Goal: Task Accomplishment & Management: Use online tool/utility

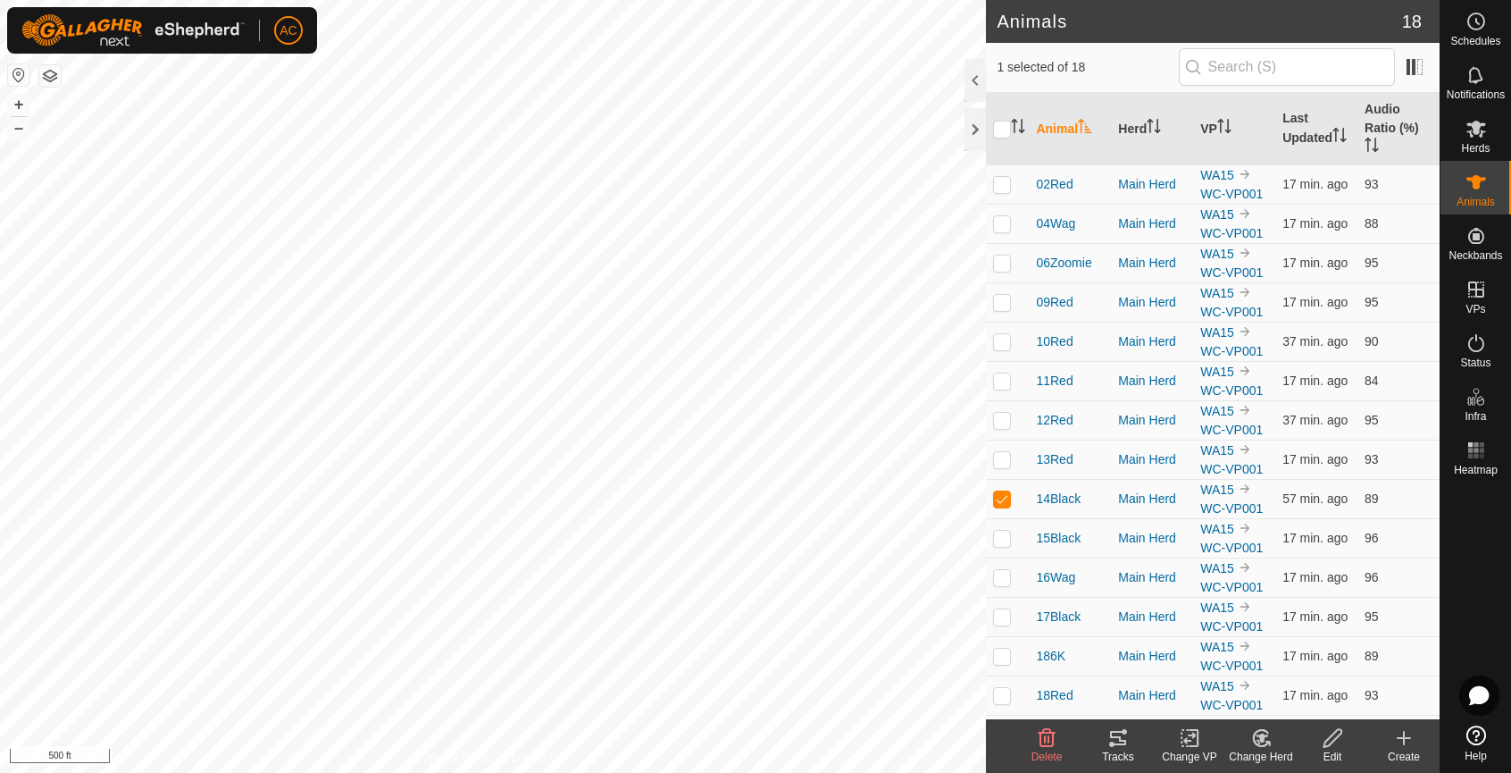
click at [1124, 743] on icon at bounding box center [1118, 738] width 16 height 14
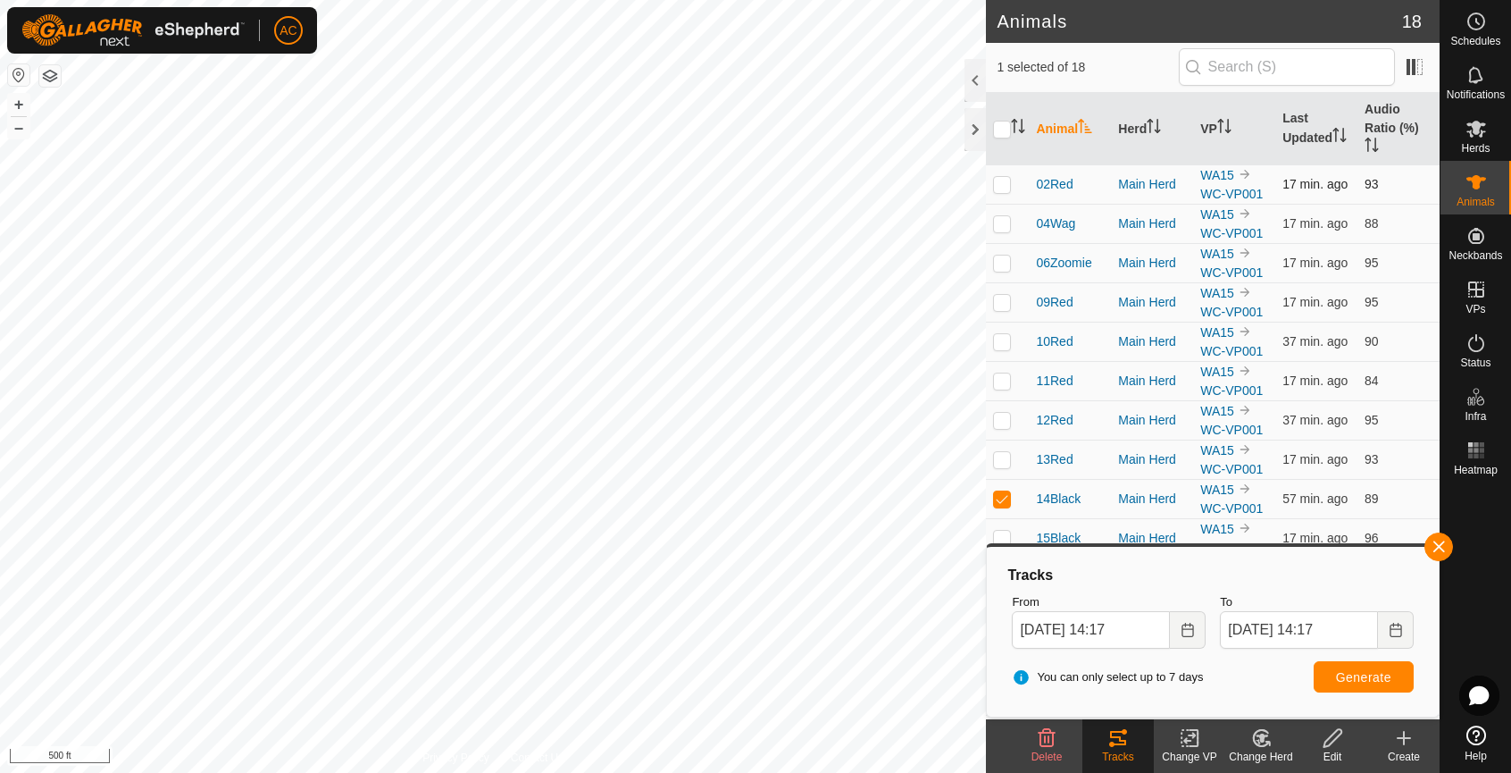
click at [1001, 188] on p-checkbox at bounding box center [1002, 184] width 18 height 14
checkbox input "true"
click at [999, 219] on td at bounding box center [1007, 223] width 43 height 39
checkbox input "true"
click at [1006, 257] on p-checkbox at bounding box center [1002, 262] width 18 height 14
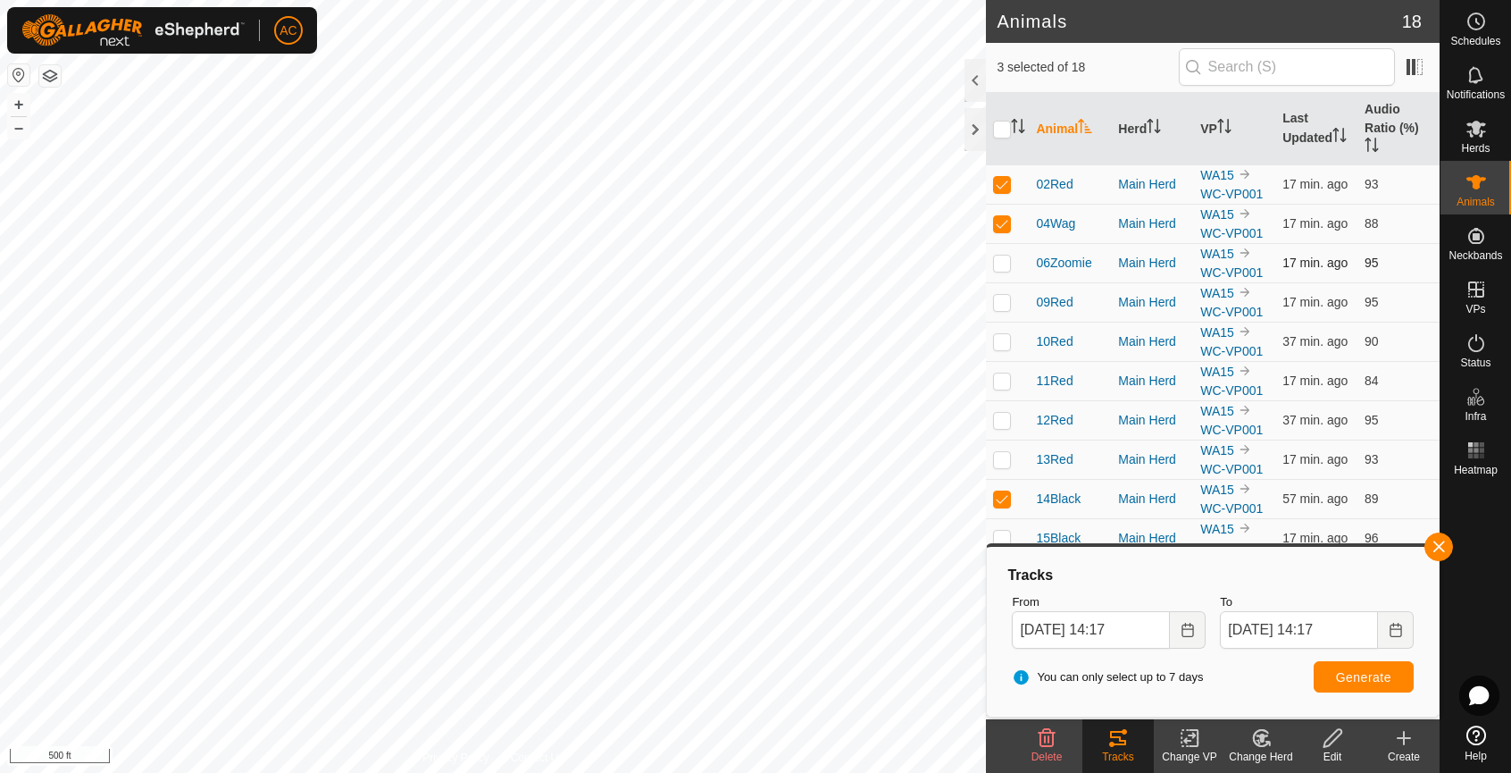
checkbox input "true"
click at [1000, 315] on td at bounding box center [1007, 301] width 43 height 39
checkbox input "true"
click at [1007, 354] on td at bounding box center [1007, 341] width 43 height 39
checkbox input "true"
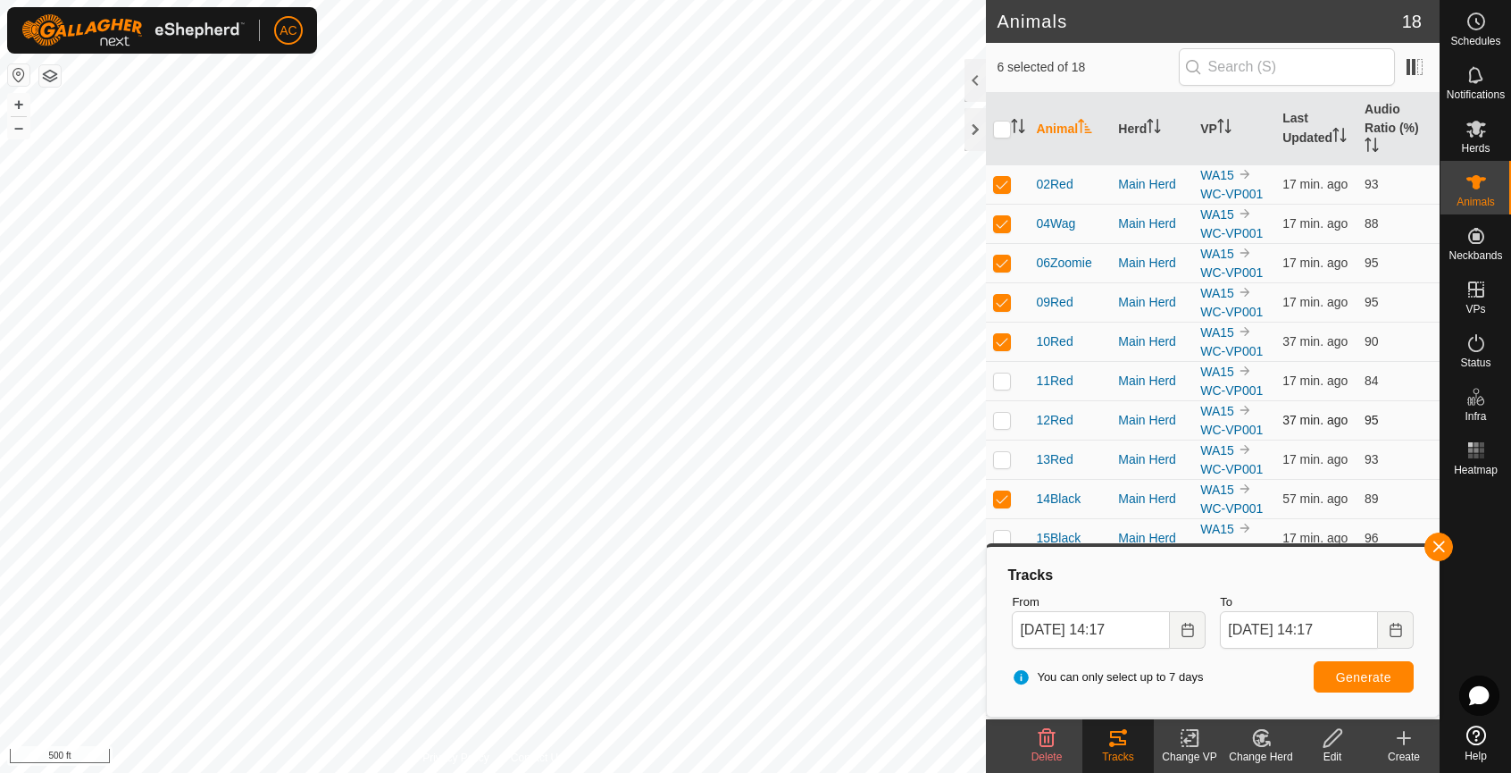
click at [1000, 408] on td at bounding box center [1007, 419] width 43 height 39
checkbox input "true"
click at [1004, 389] on td at bounding box center [1007, 380] width 43 height 39
checkbox input "true"
click at [999, 504] on p-checkbox at bounding box center [1002, 498] width 18 height 14
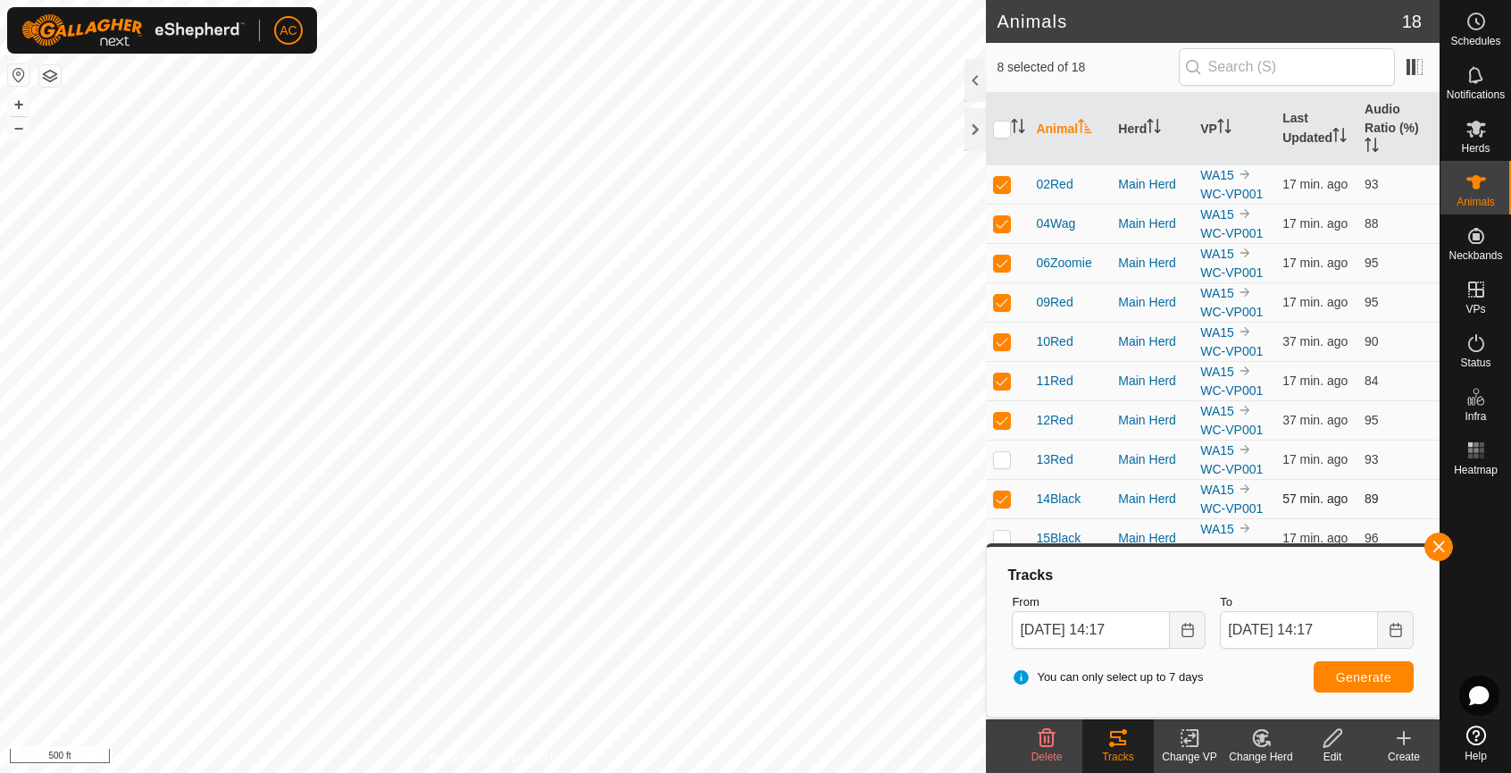
checkbox input "false"
click at [1372, 678] on span "Generate" at bounding box center [1363, 677] width 55 height 14
click at [1444, 547] on button "button" at bounding box center [1439, 546] width 29 height 29
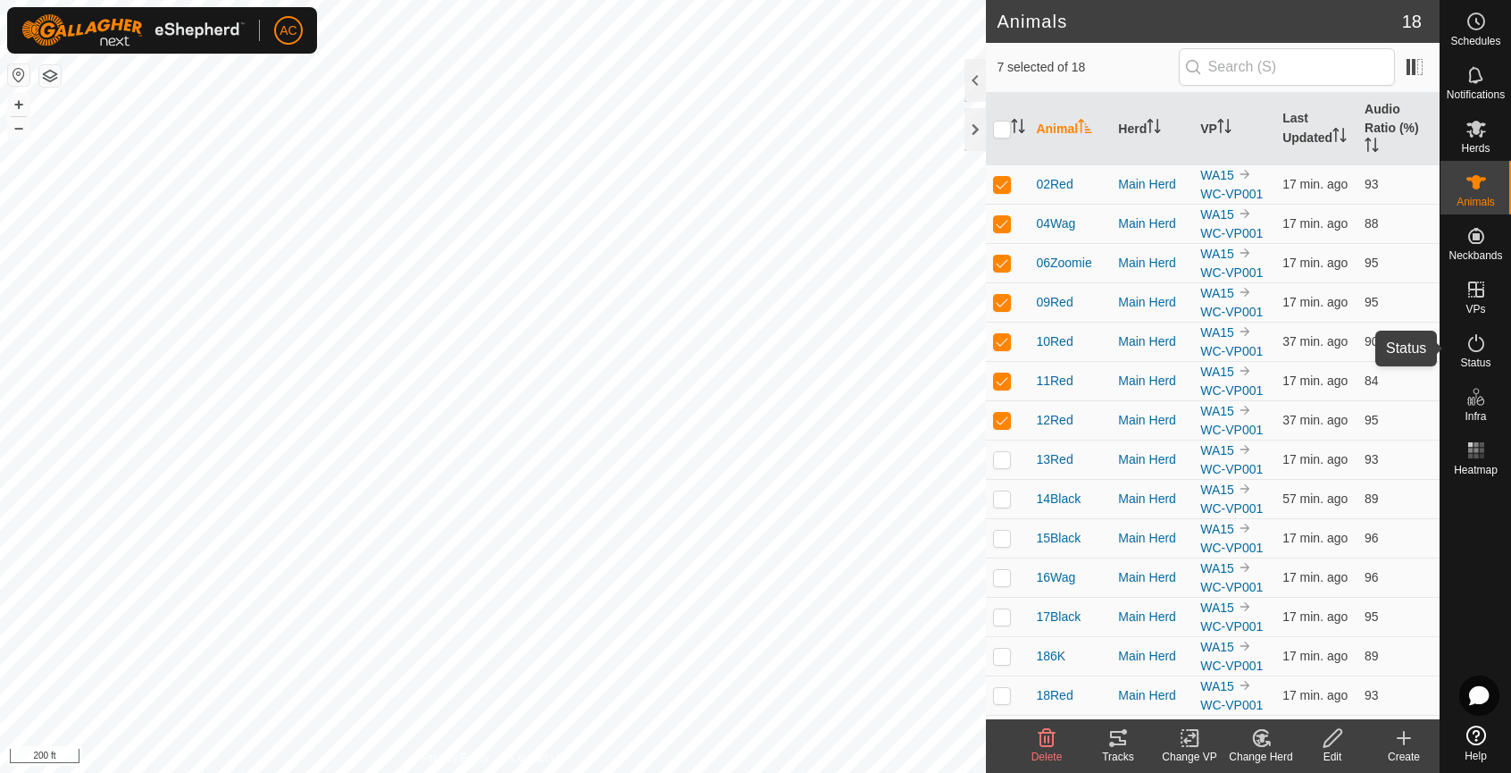
click at [1474, 352] on icon at bounding box center [1476, 342] width 21 height 21
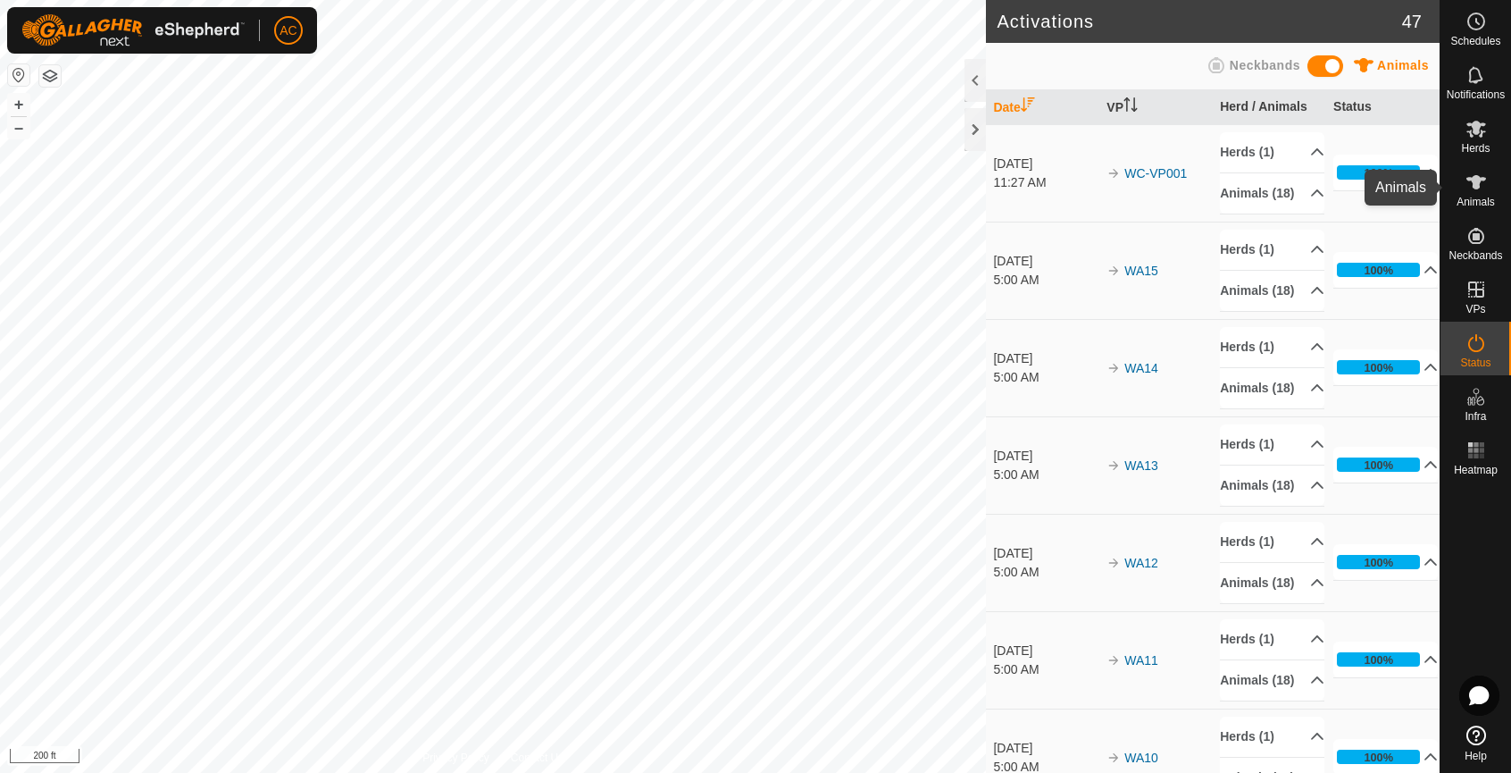
click at [1476, 187] on icon at bounding box center [1477, 182] width 20 height 14
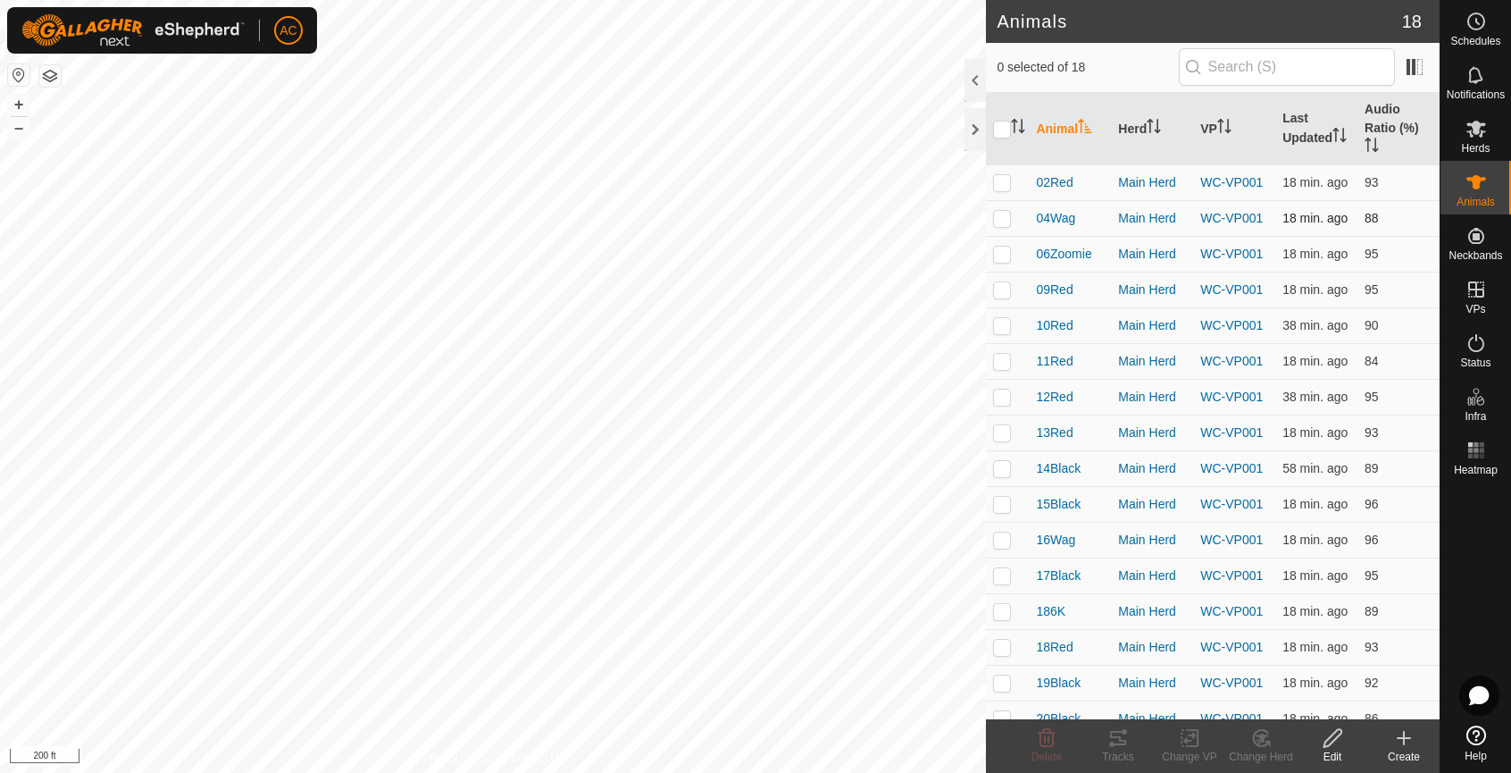
click at [1001, 188] on p-checkbox at bounding box center [1002, 182] width 18 height 14
checkbox input "true"
click at [1003, 225] on p-tablecheckbox at bounding box center [1002, 218] width 18 height 14
checkbox input "true"
click at [997, 259] on p-checkbox at bounding box center [1002, 254] width 18 height 14
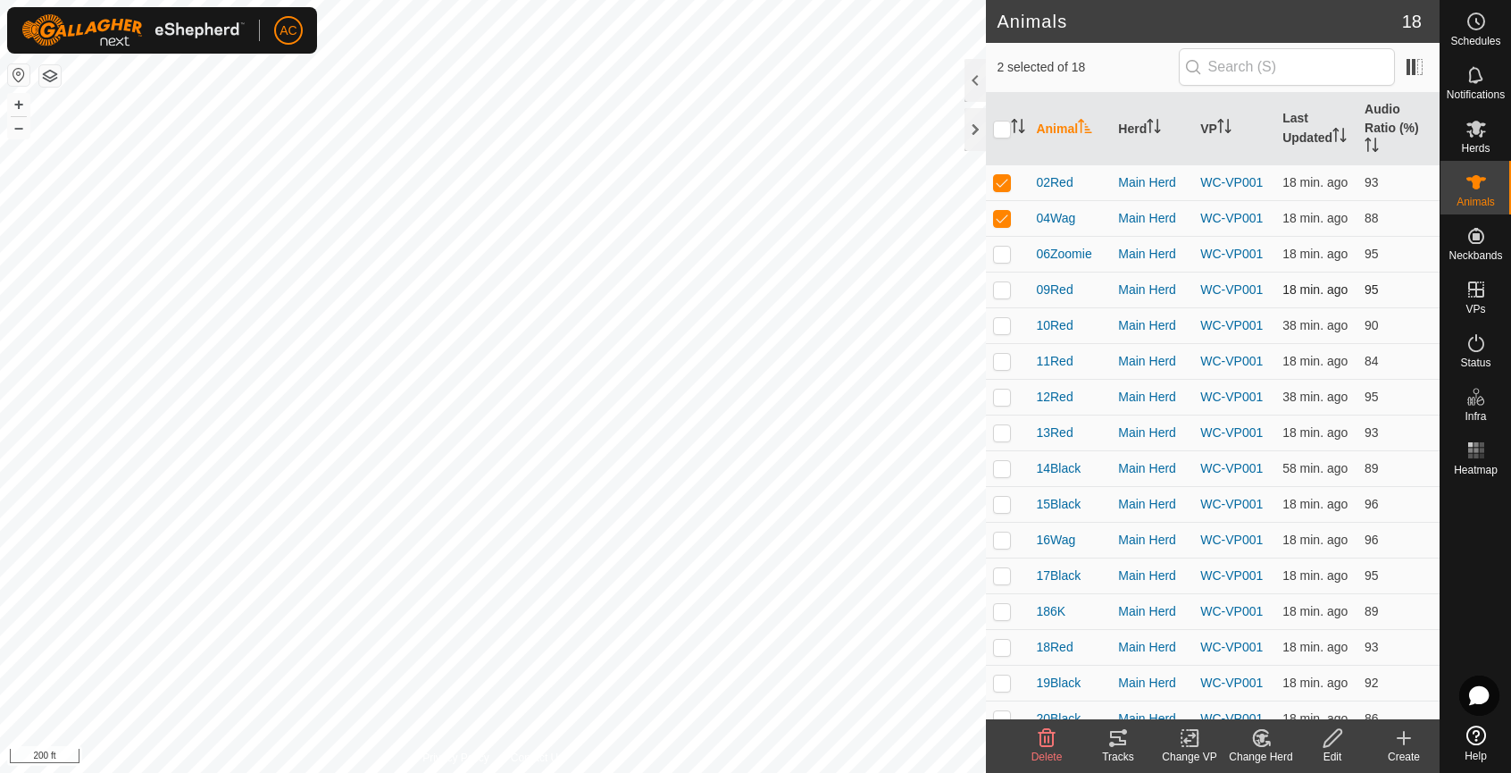
checkbox input "true"
click at [1003, 297] on td at bounding box center [1007, 290] width 43 height 36
checkbox input "true"
click at [1001, 332] on p-checkbox at bounding box center [1002, 325] width 18 height 14
checkbox input "true"
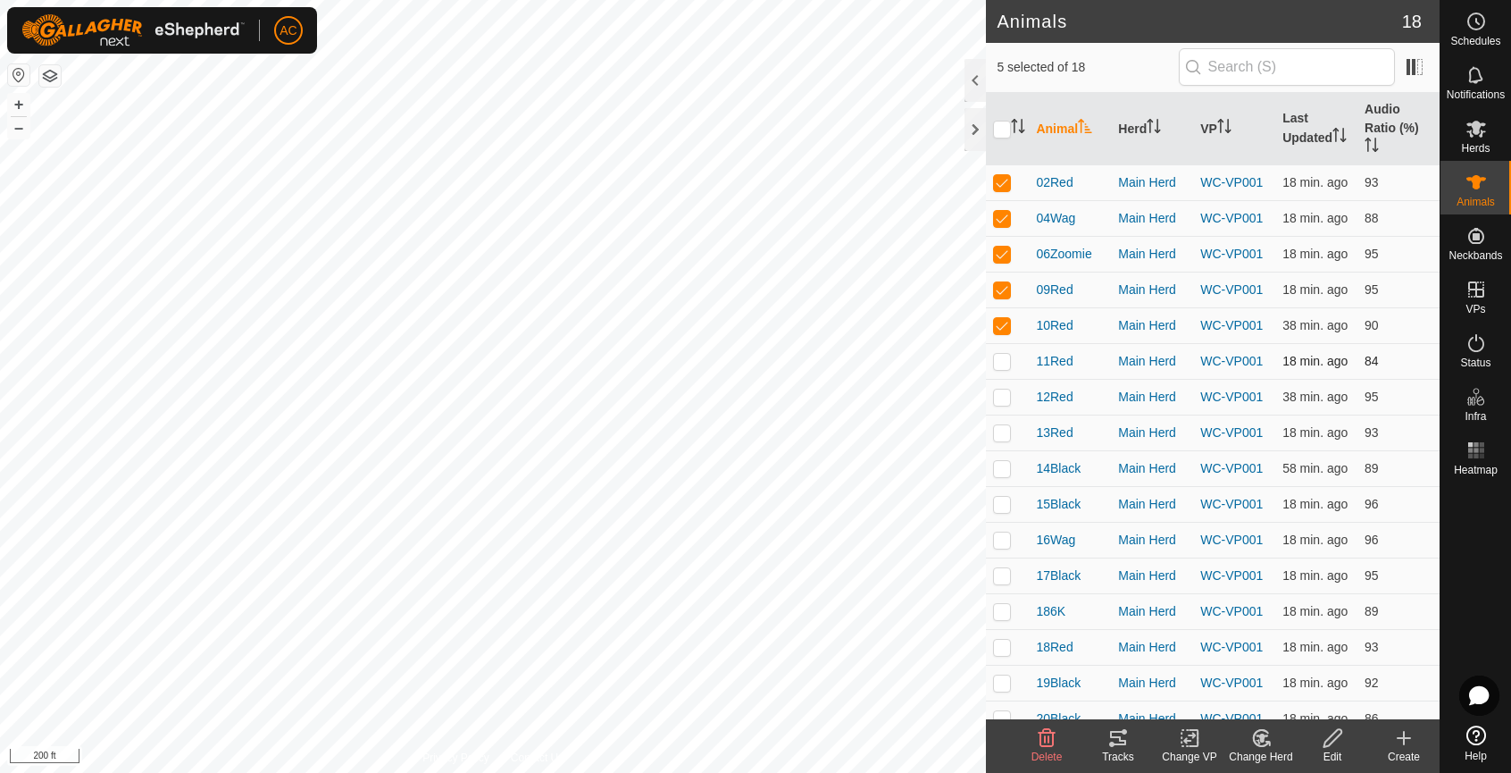
click at [995, 379] on td at bounding box center [1007, 361] width 43 height 36
checkbox input "true"
click at [1002, 404] on p-checkbox at bounding box center [1002, 396] width 18 height 14
checkbox input "true"
click at [998, 450] on td at bounding box center [1007, 432] width 43 height 36
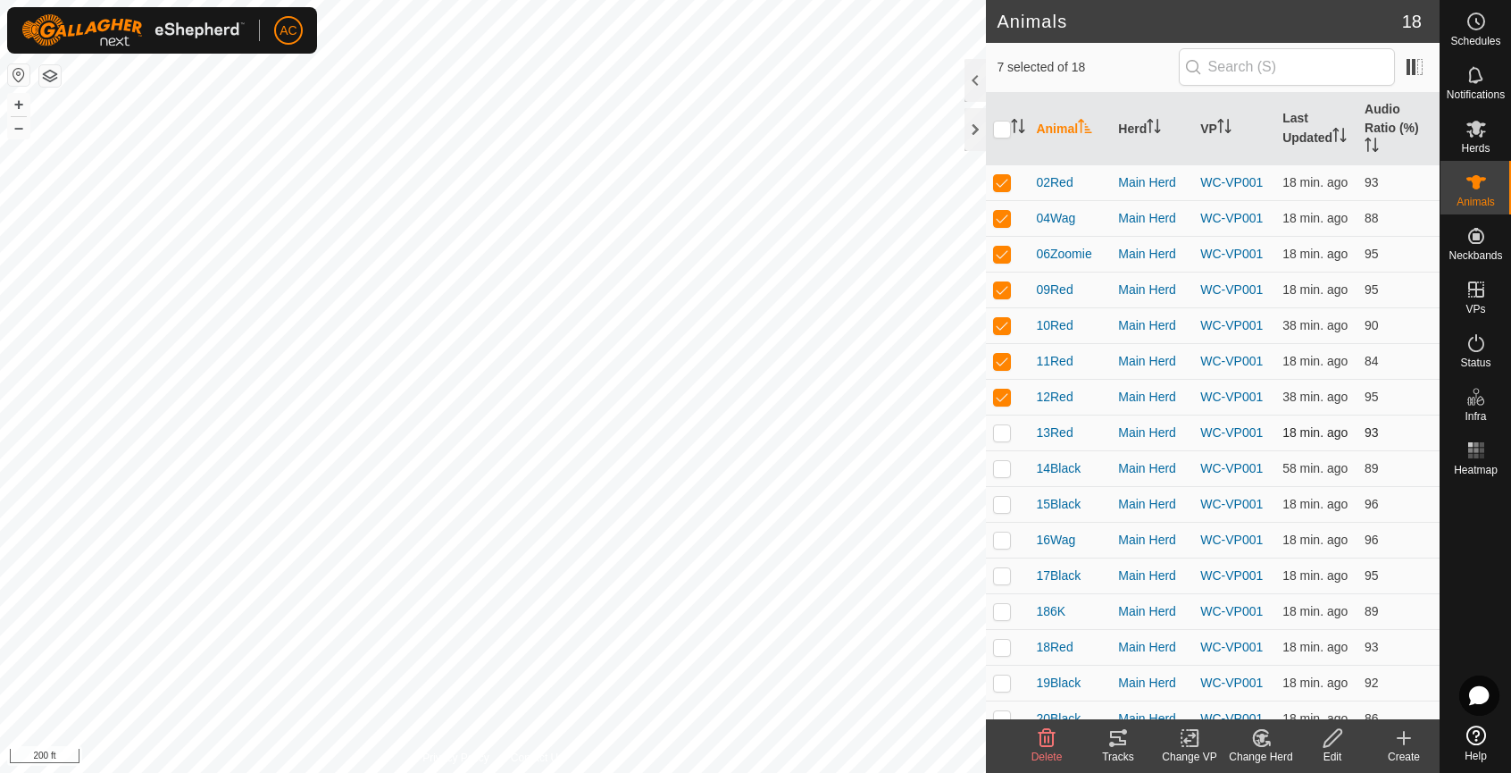
checkbox input "true"
drag, startPoint x: 1006, startPoint y: 487, endPoint x: 1001, endPoint y: 508, distance: 21.9
click at [1006, 475] on p-checkbox at bounding box center [1002, 468] width 18 height 14
checkbox input "true"
click at [1004, 511] on p-checkbox at bounding box center [1002, 504] width 18 height 14
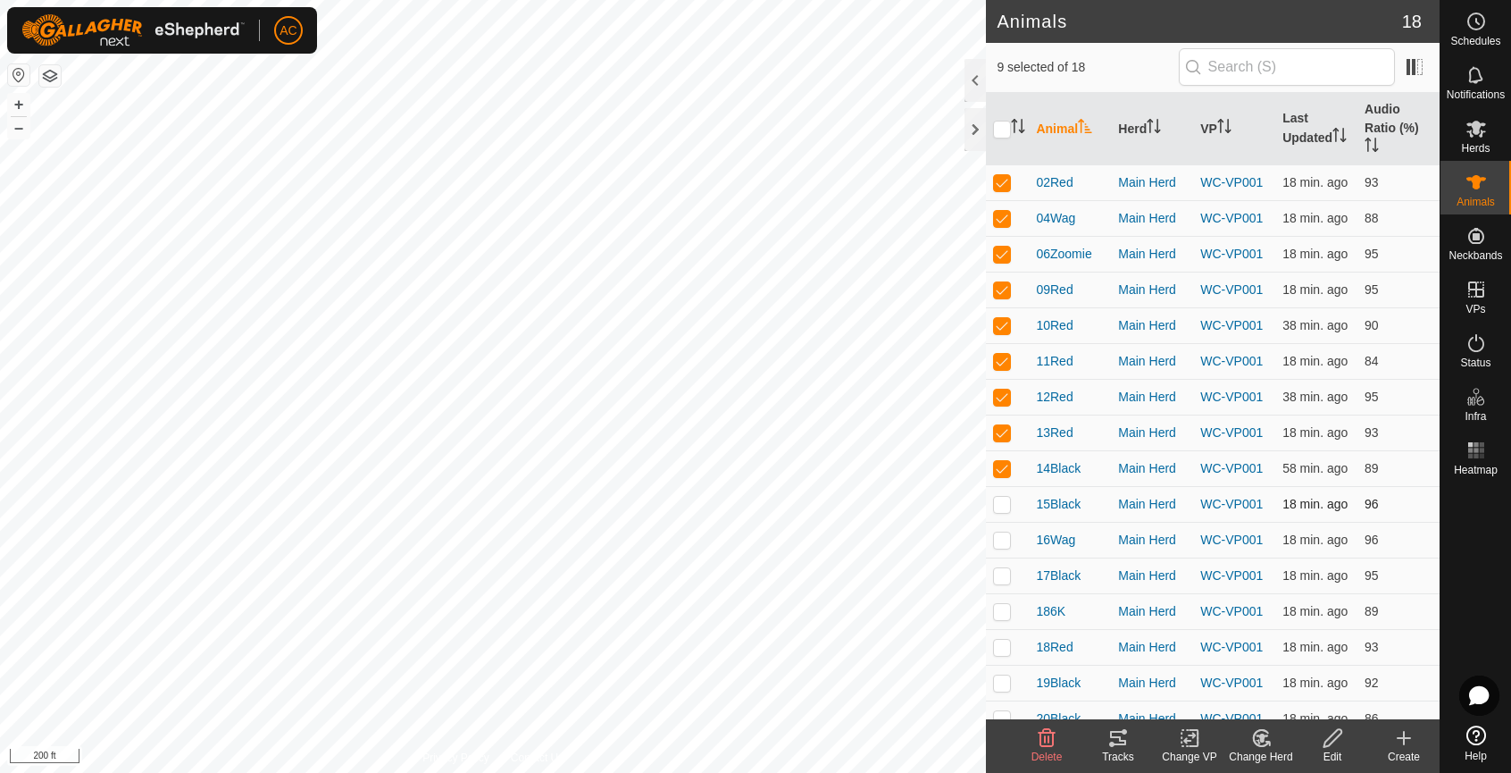
checkbox input "true"
click at [1125, 745] on icon at bounding box center [1118, 738] width 16 height 14
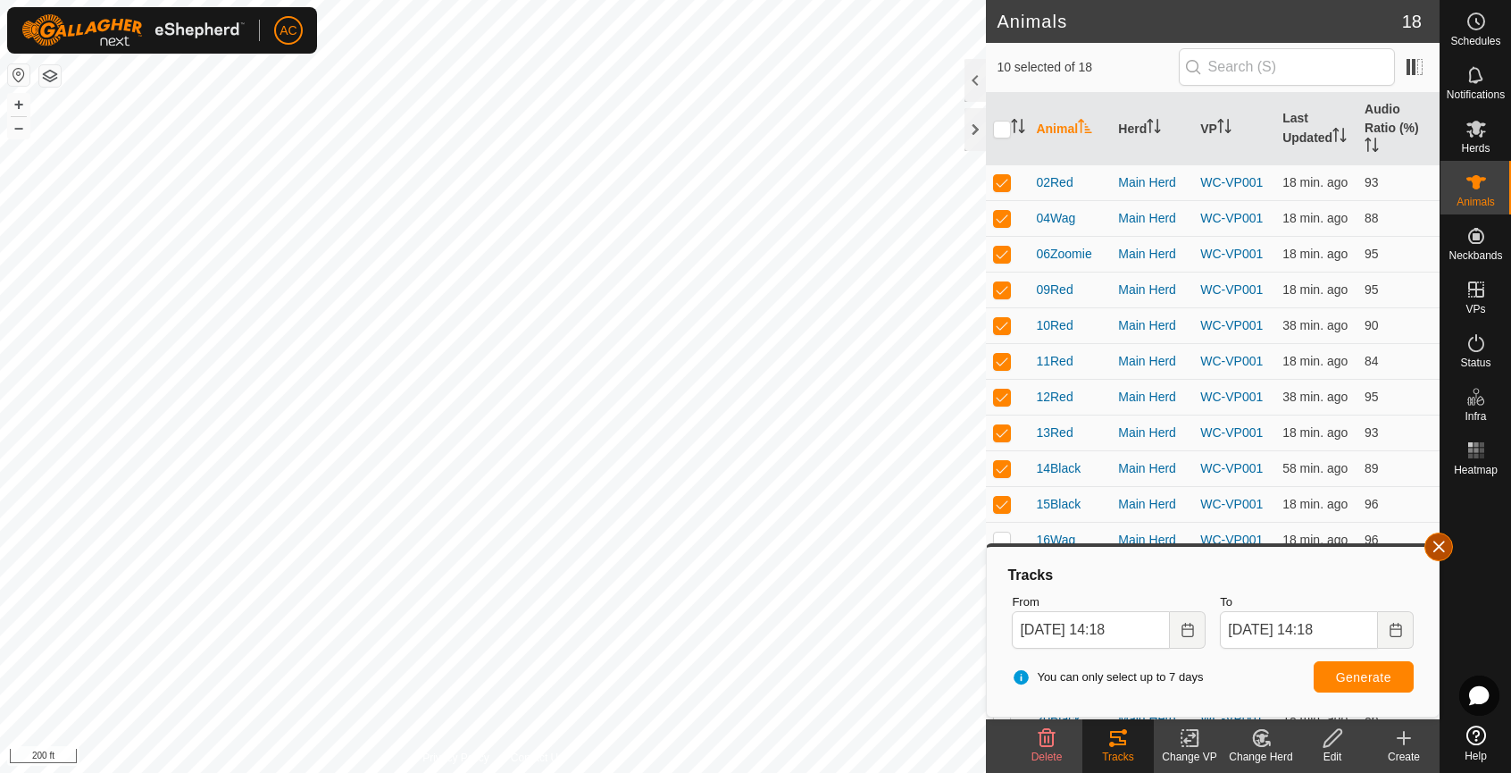
click at [1434, 546] on span "button" at bounding box center [1439, 546] width 14 height 14
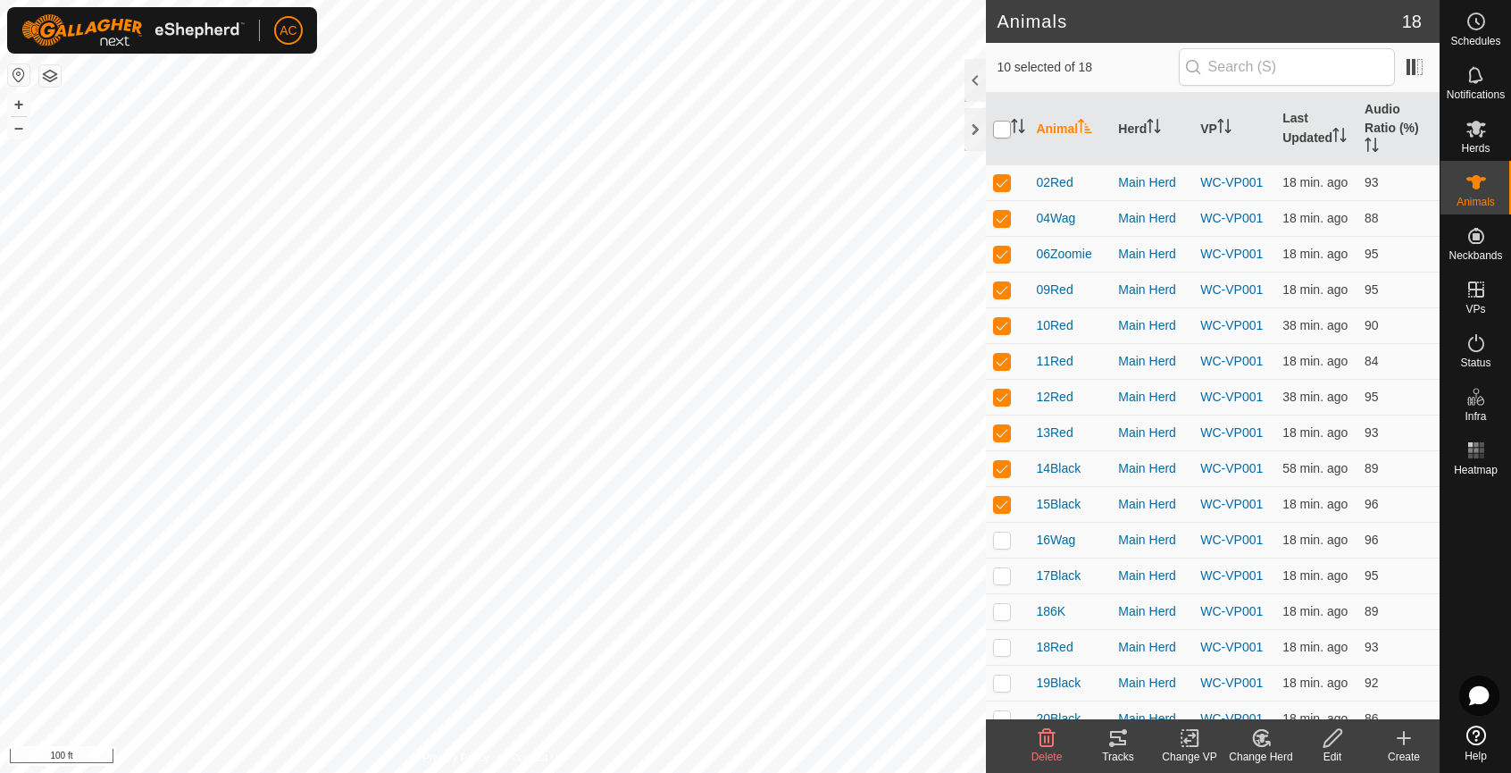
click at [997, 131] on input "checkbox" at bounding box center [1002, 130] width 18 height 18
checkbox input "true"
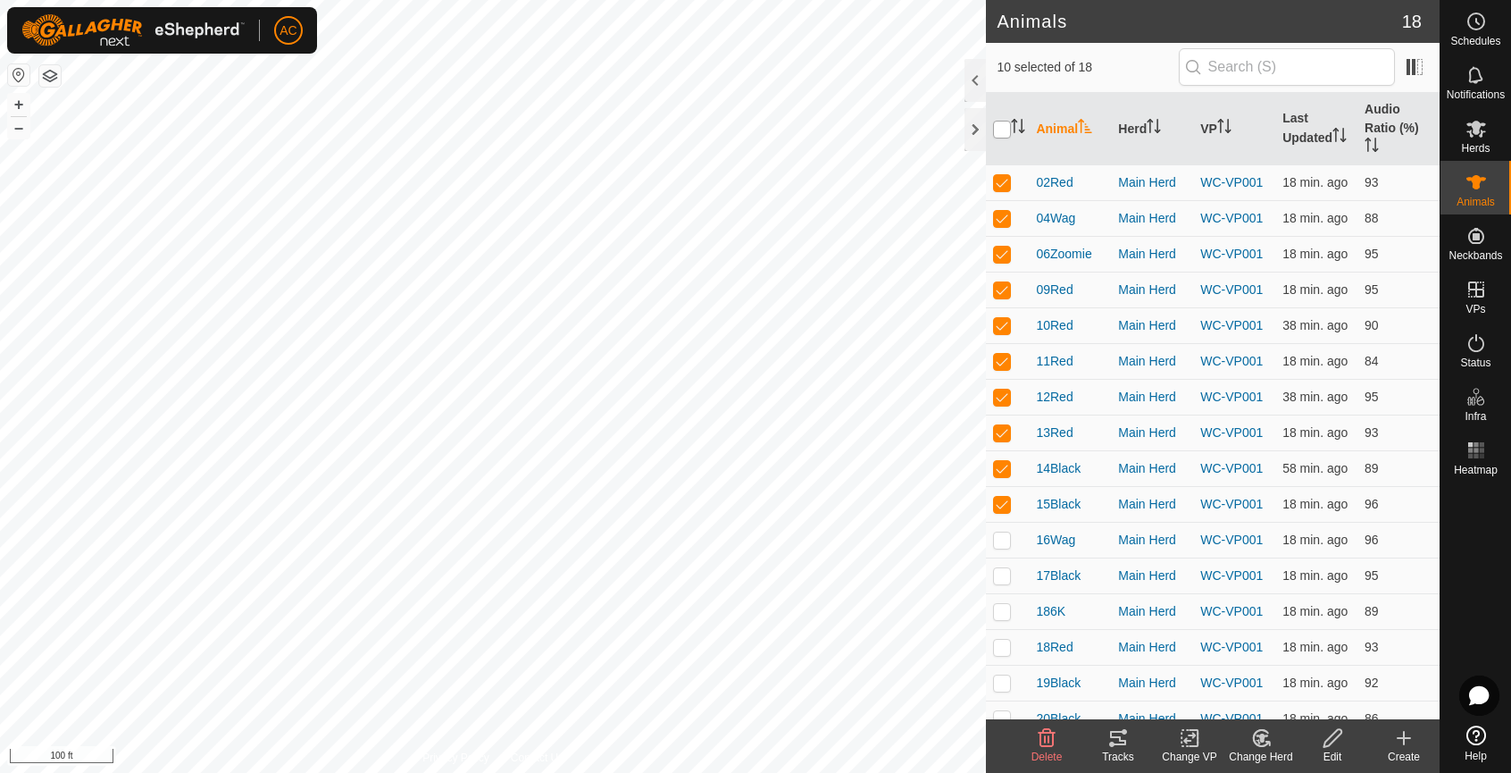
checkbox input "true"
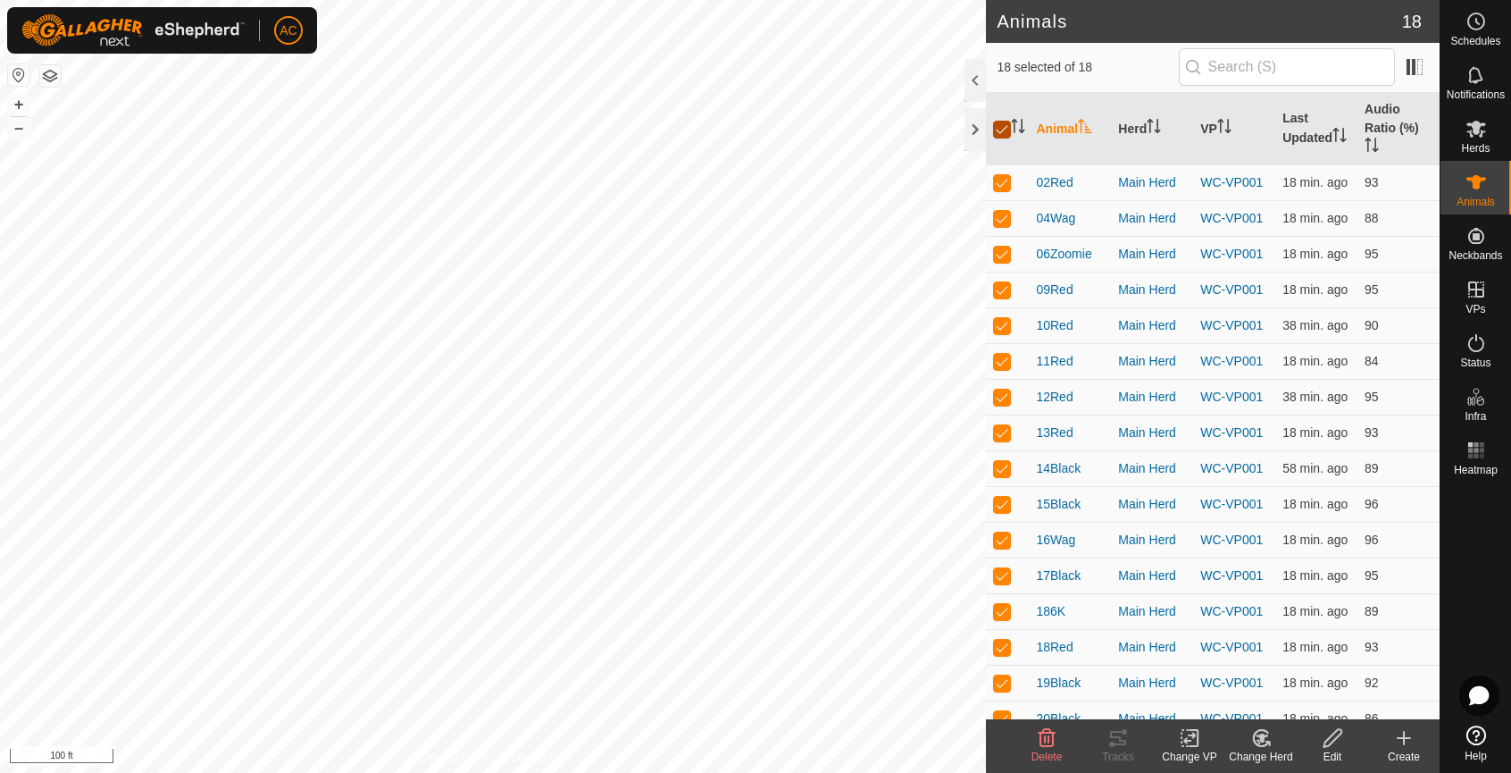
click at [1002, 129] on input "checkbox" at bounding box center [1002, 130] width 18 height 18
checkbox input "false"
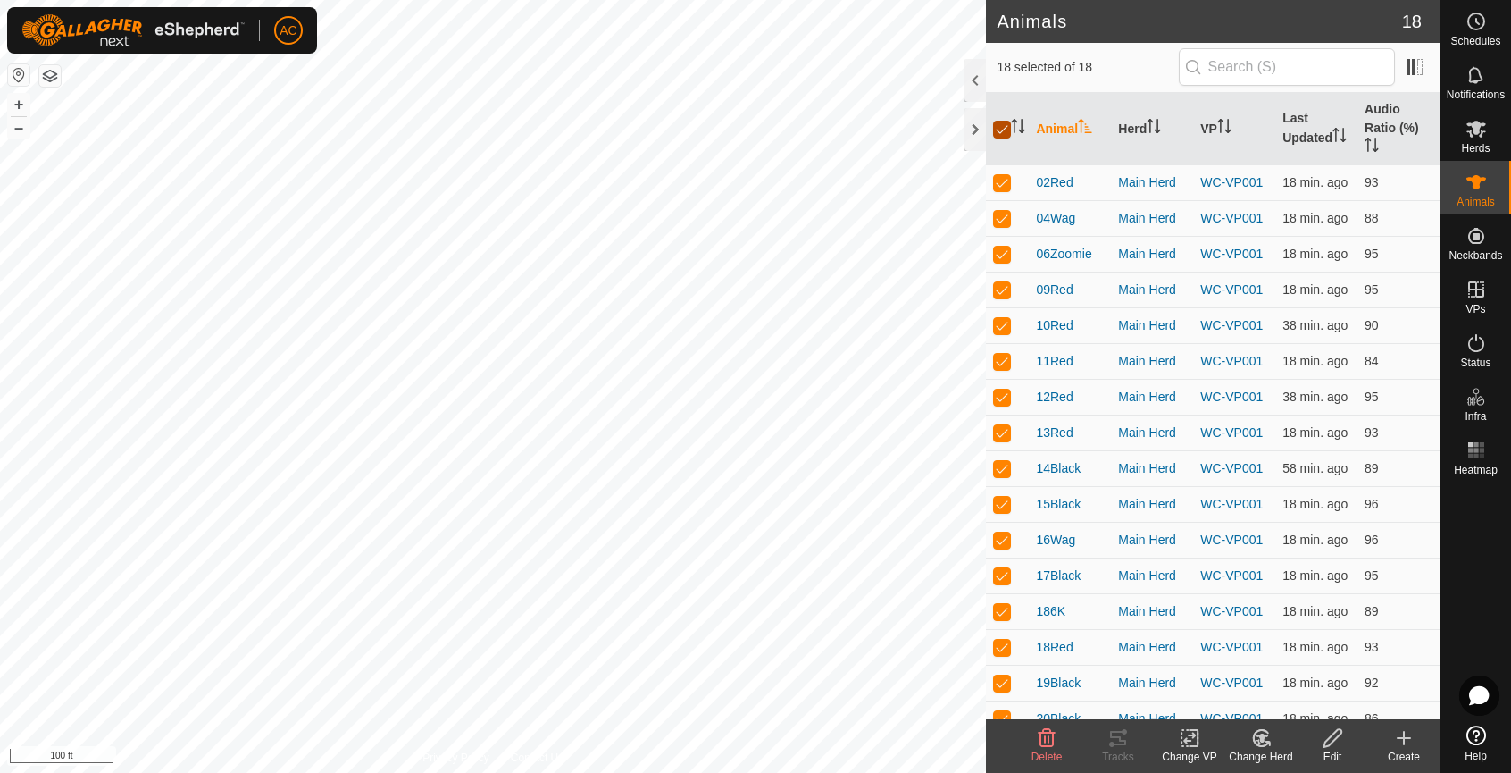
checkbox input "false"
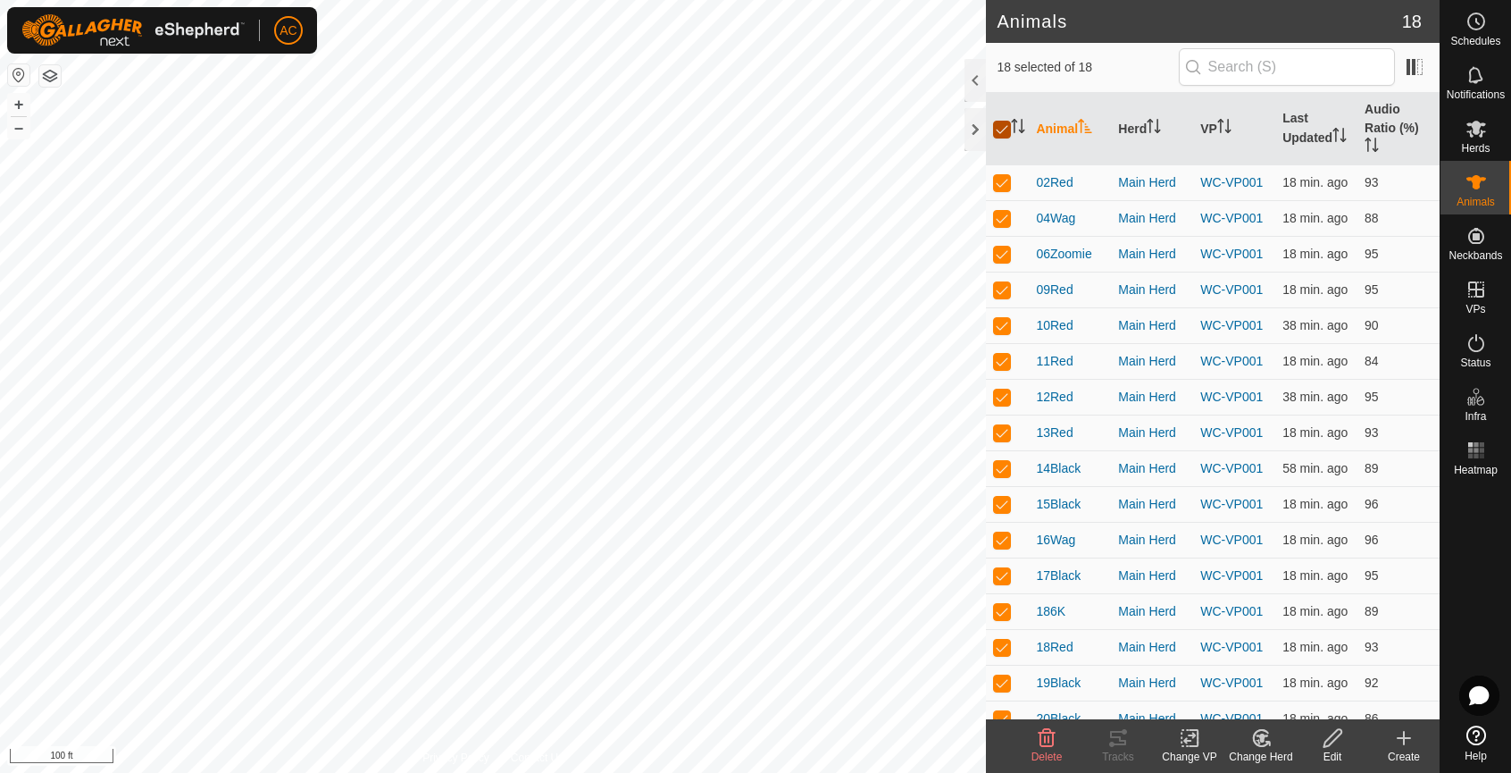
checkbox input "false"
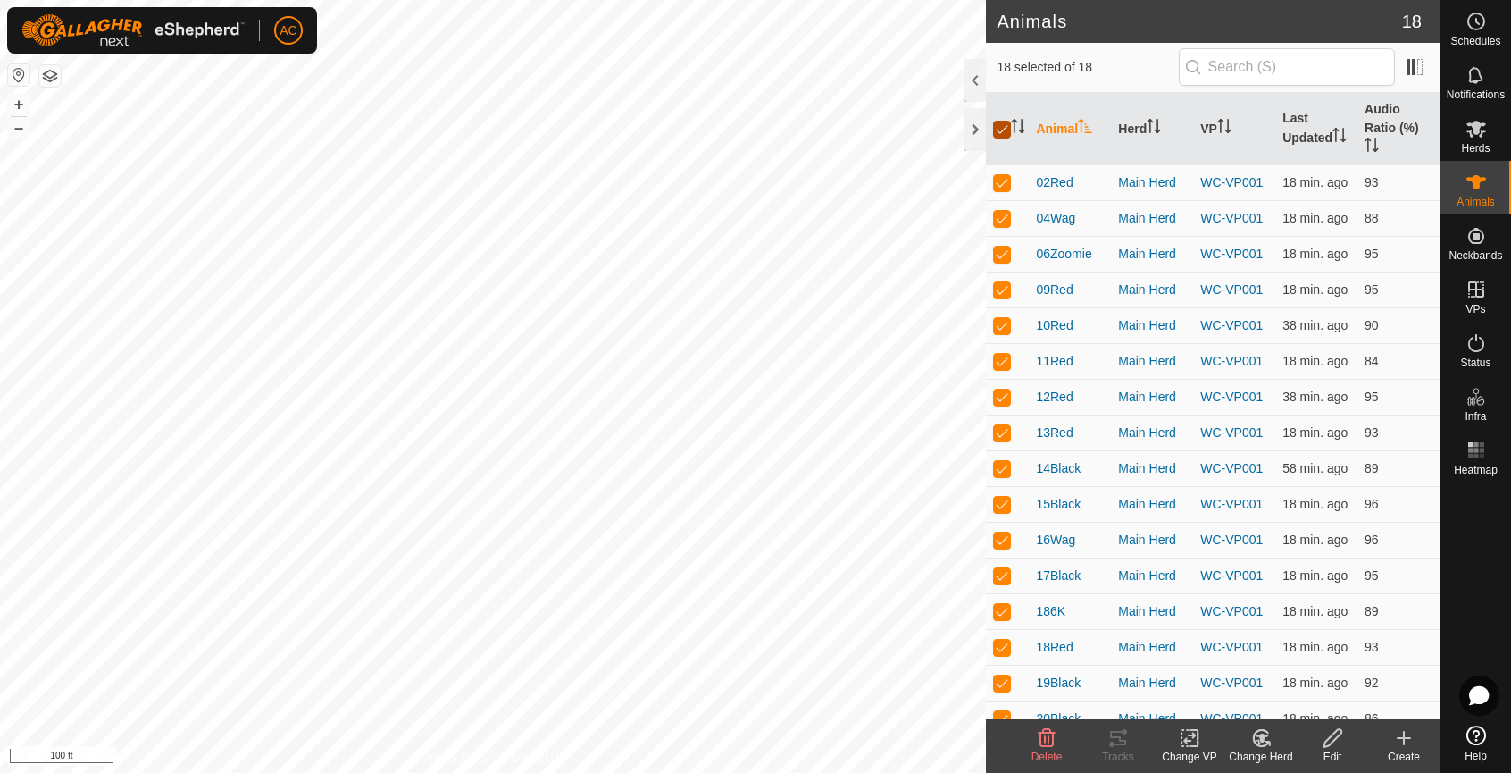
checkbox input "false"
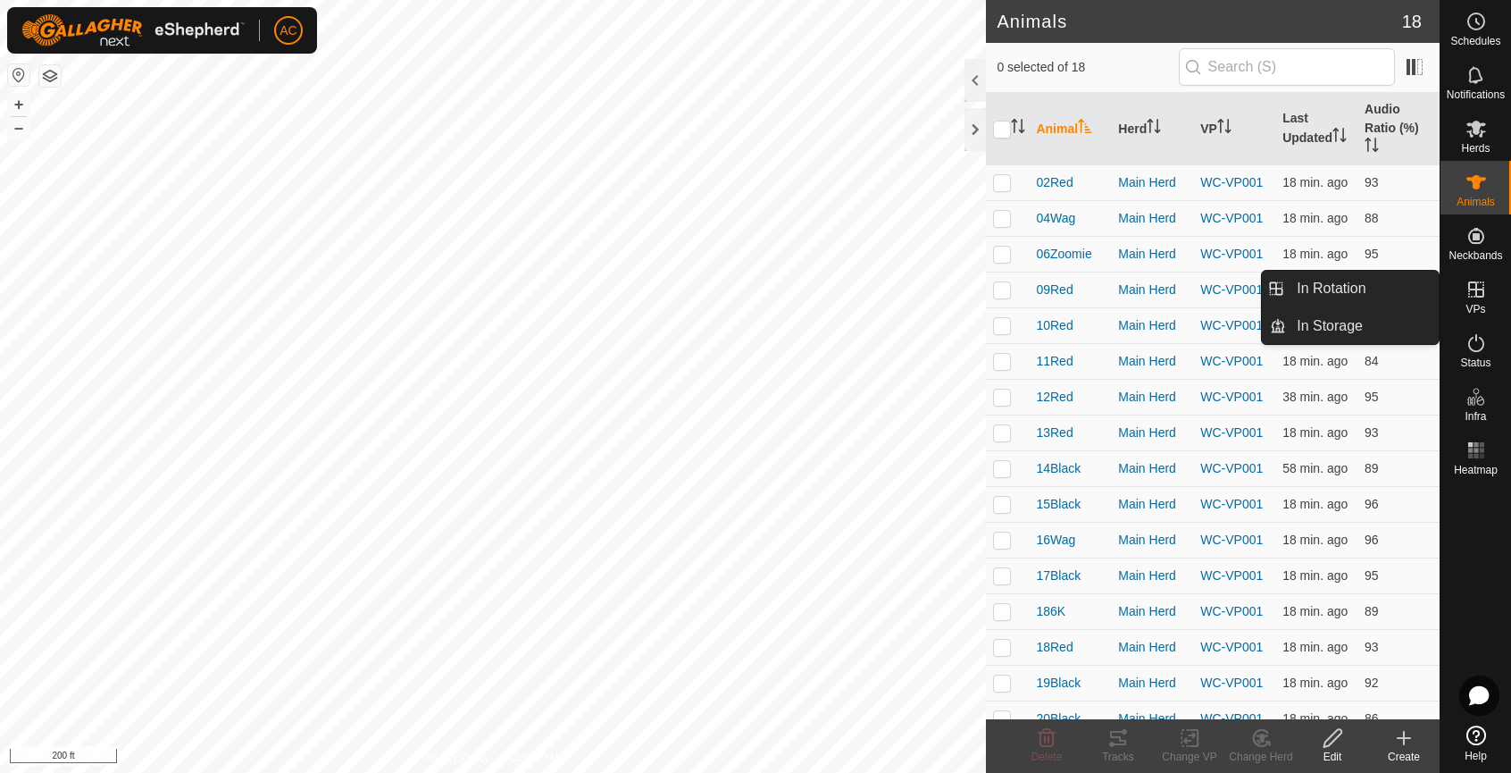
click at [1472, 293] on icon at bounding box center [1476, 289] width 21 height 21
click at [1376, 288] on link "In Rotation" at bounding box center [1362, 289] width 153 height 36
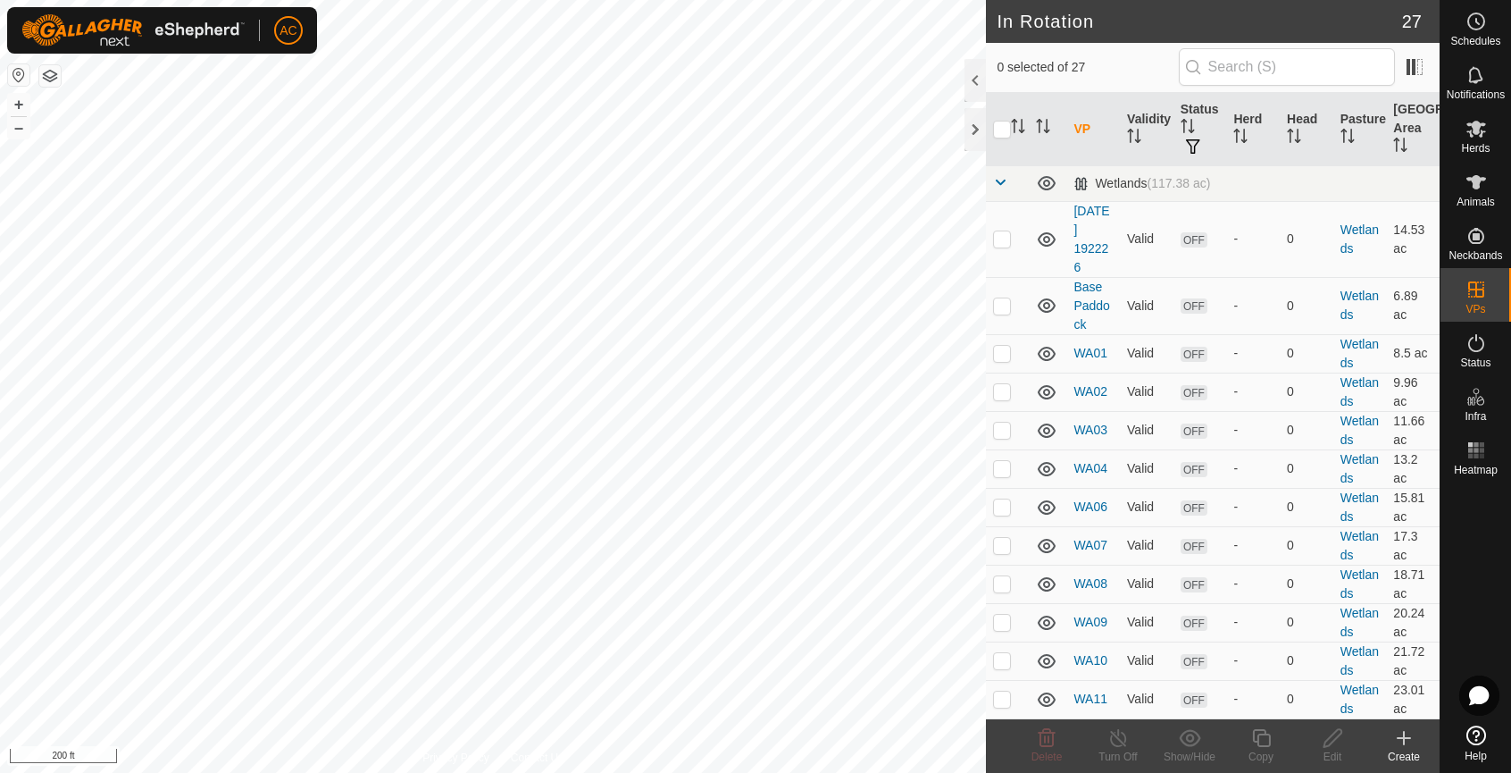
click at [1408, 754] on div "Create" at bounding box center [1403, 756] width 71 height 16
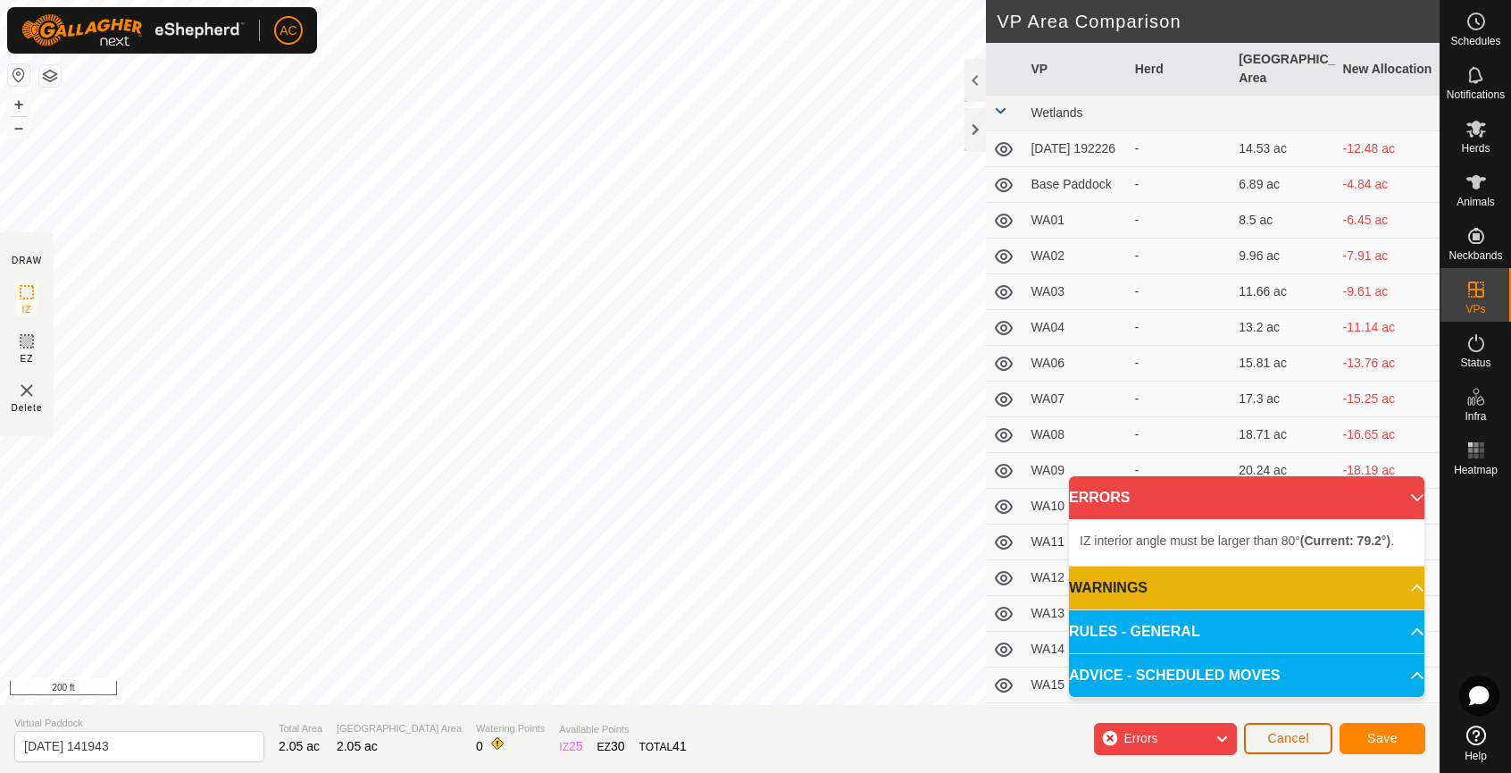
click at [1303, 739] on span "Cancel" at bounding box center [1288, 738] width 42 height 14
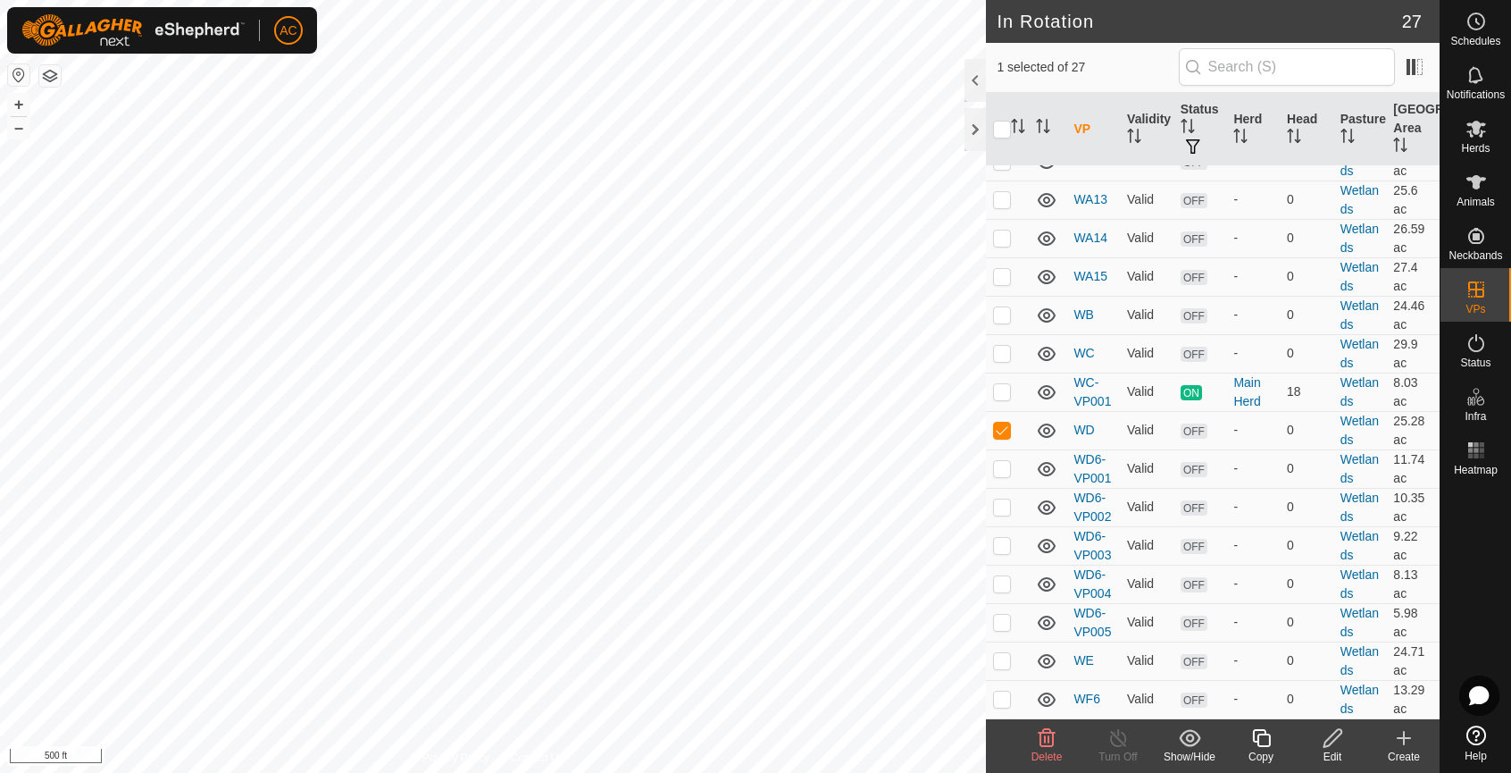
scroll to position [689, 0]
checkbox input "false"
checkbox input "true"
checkbox input "false"
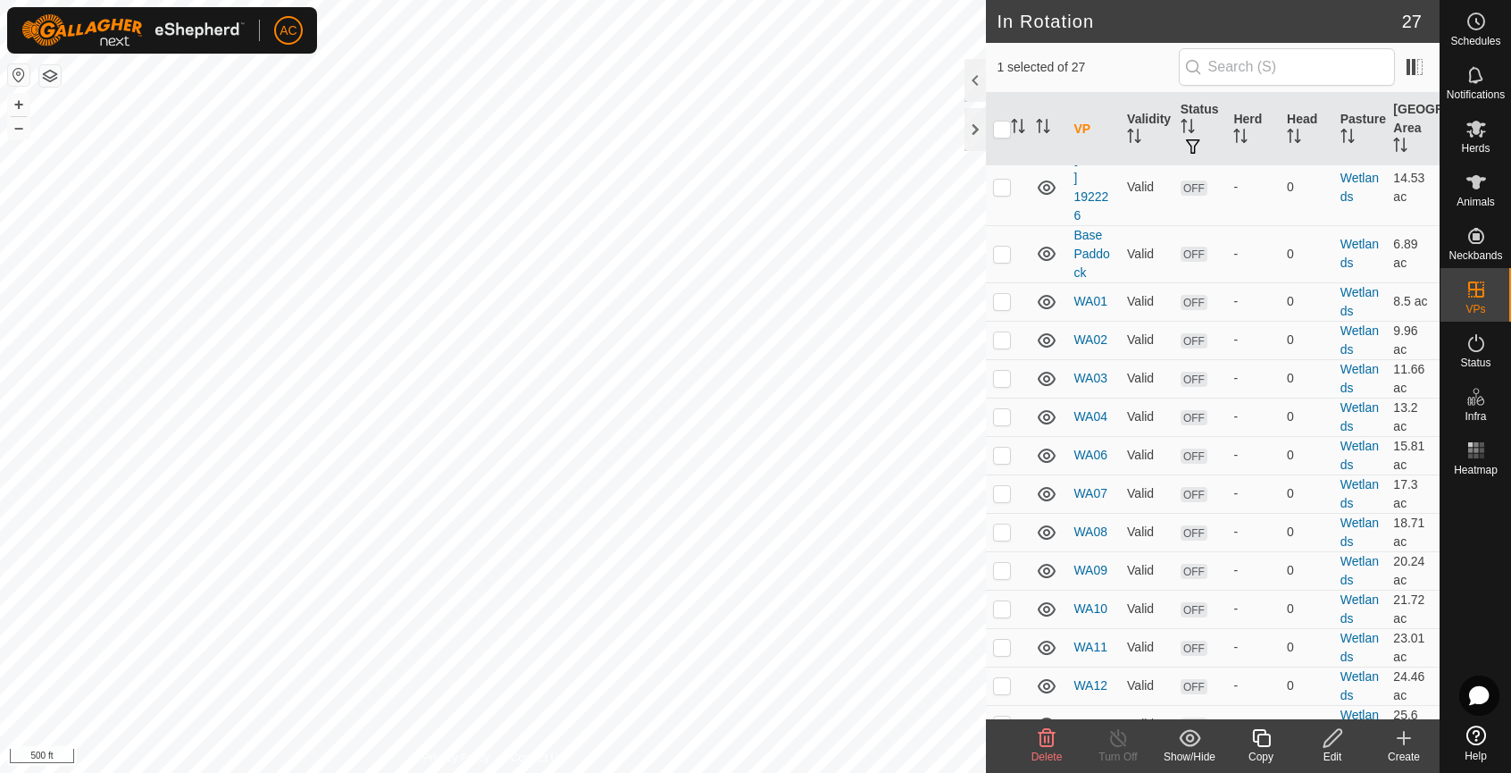
scroll to position [0, 0]
